Goal: Information Seeking & Learning: Check status

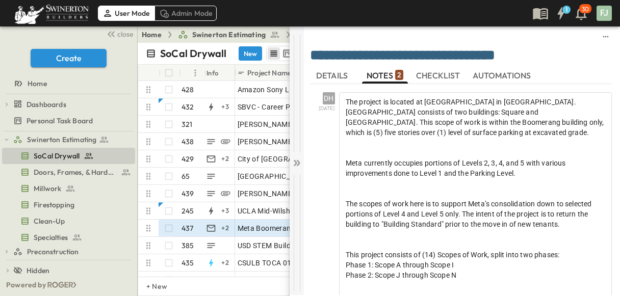
click at [295, 160] on icon at bounding box center [295, 163] width 4 height 6
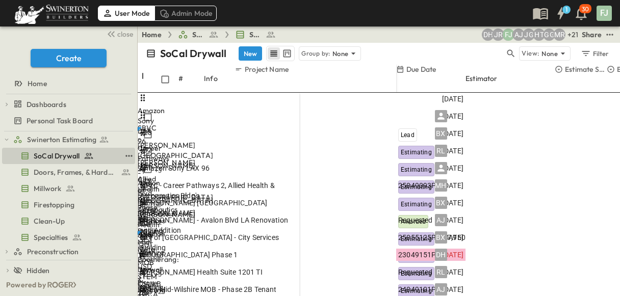
click at [64, 151] on span "SoCal Drywall" at bounding box center [57, 156] width 46 height 10
click at [130, 30] on span "close" at bounding box center [125, 34] width 16 height 10
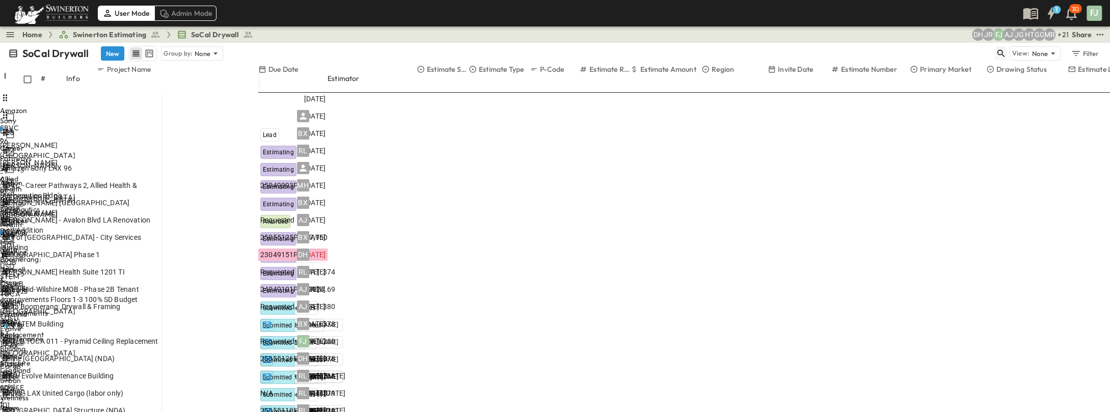
click at [619, 49] on button "button" at bounding box center [1001, 53] width 12 height 14
click at [619, 48] on div at bounding box center [958, 53] width 97 height 13
click at [619, 46] on input "text" at bounding box center [947, 53] width 71 height 15
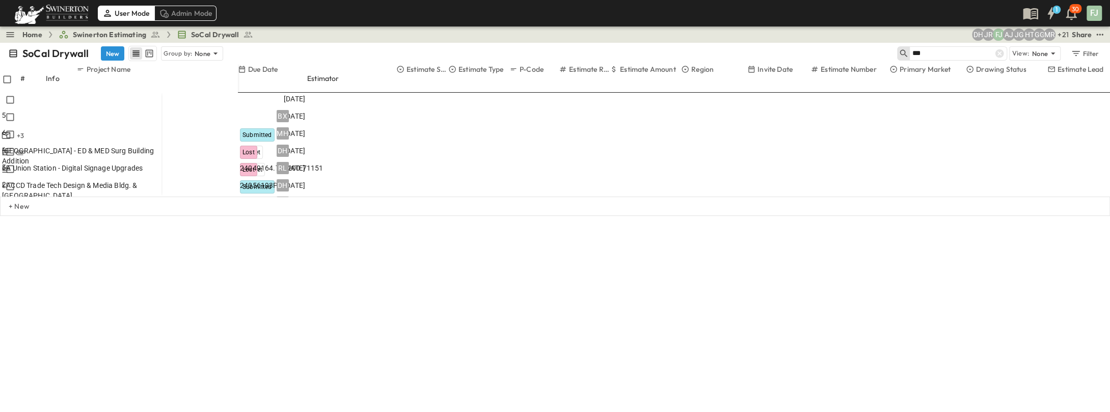
type input "***"
click at [315, 250] on div "246" at bounding box center [277, 255] width 75 height 10
click at [159, 147] on p "OPEN" at bounding box center [150, 151] width 17 height 8
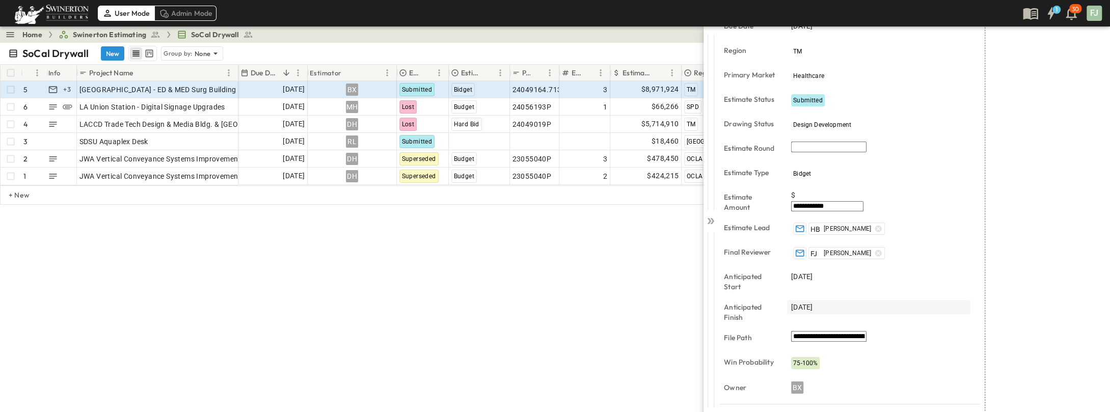
scroll to position [178, 0]
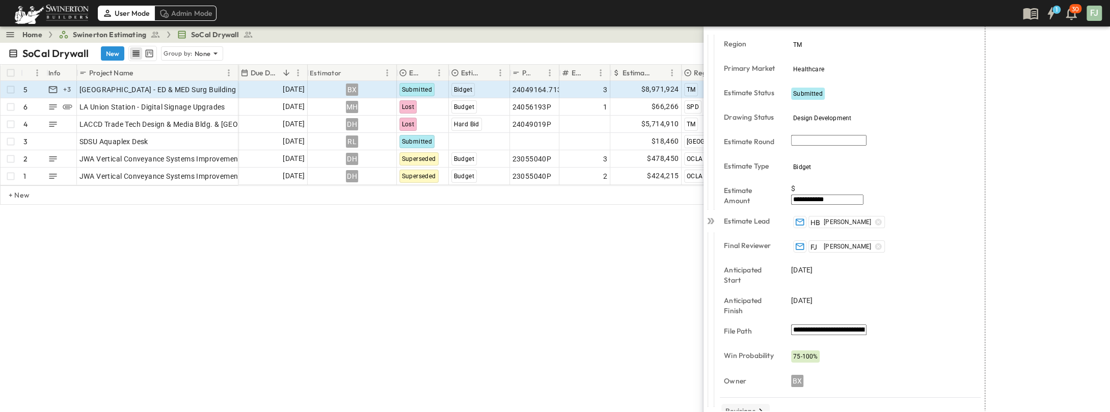
click at [619, 296] on p "Revisions" at bounding box center [741, 411] width 30 height 10
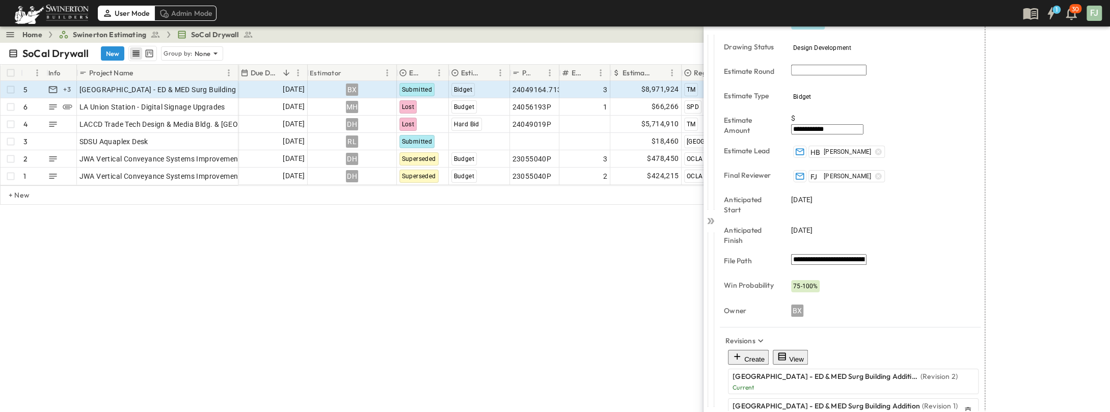
scroll to position [255, 0]
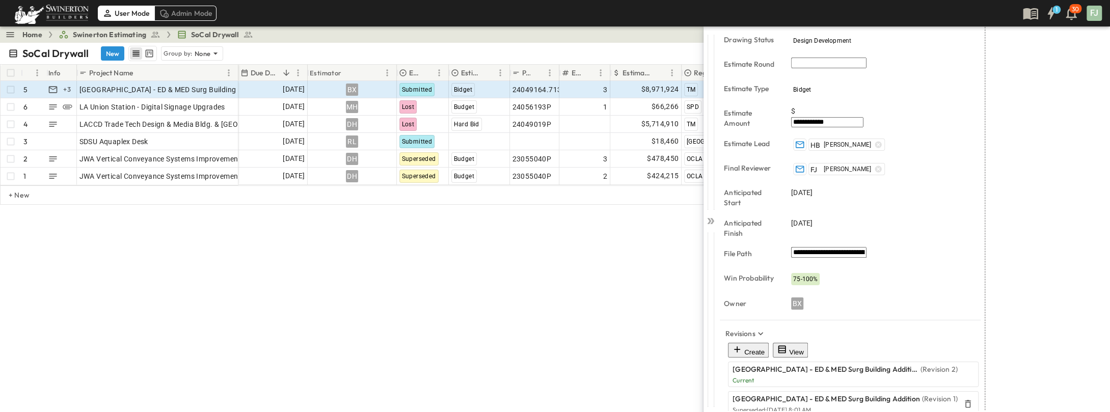
click at [619, 296] on button "View" at bounding box center [790, 350] width 35 height 15
click at [619, 217] on div at bounding box center [711, 218] width 14 height 385
